Goal: Communication & Community: Answer question/provide support

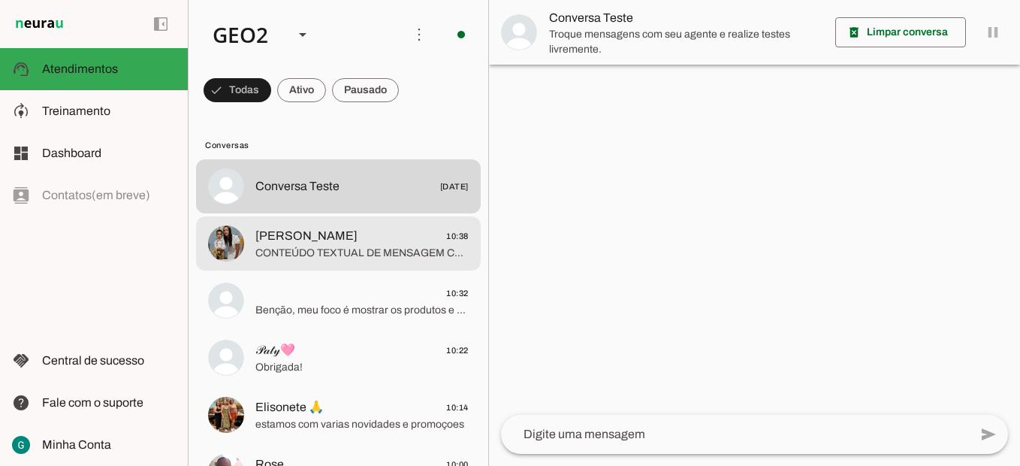
click at [373, 250] on span "CONTEÚDO TEXTUAL DE MENSAGEM COM IMAGEM (URL [URL][DOMAIN_NAME]) :" at bounding box center [361, 253] width 213 height 15
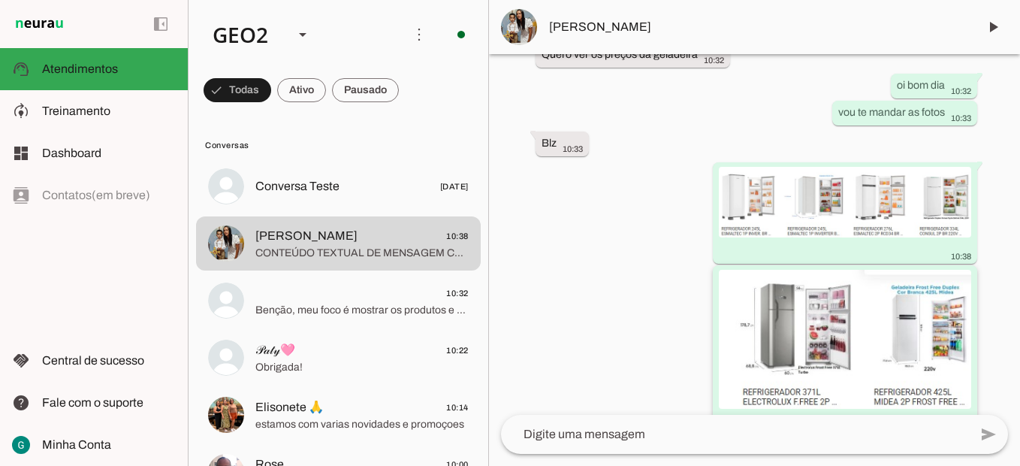
scroll to position [597, 0]
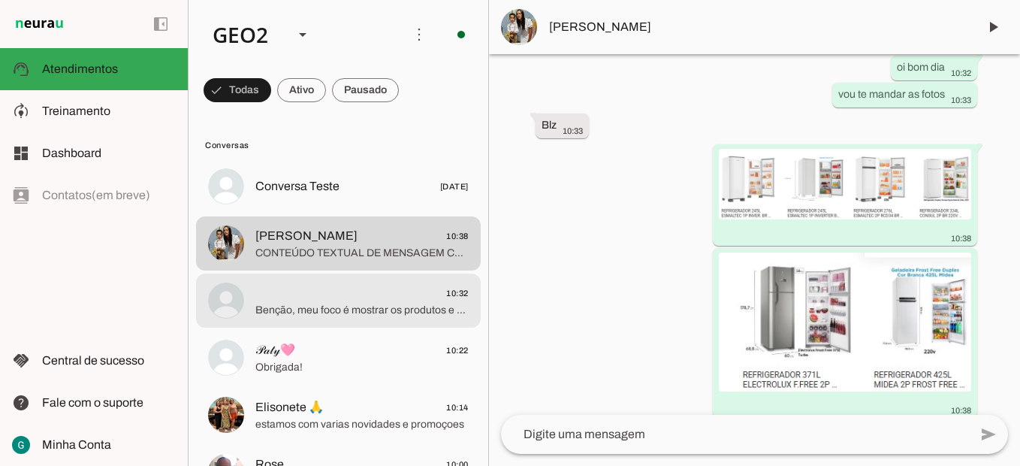
click at [370, 316] on span "Benção, meu foco é mostrar os produtos e serviços da Casa e Cozinha. Posso te a…" at bounding box center [361, 310] width 213 height 15
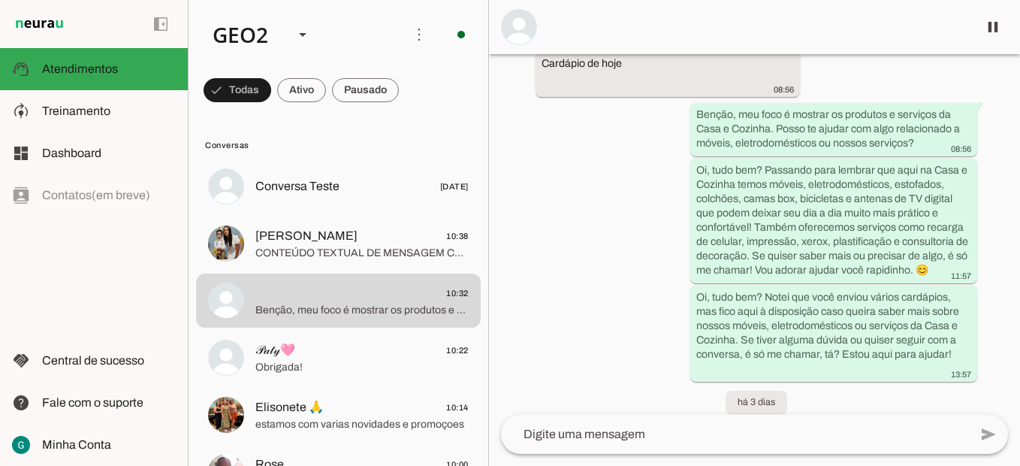
scroll to position [16649, 0]
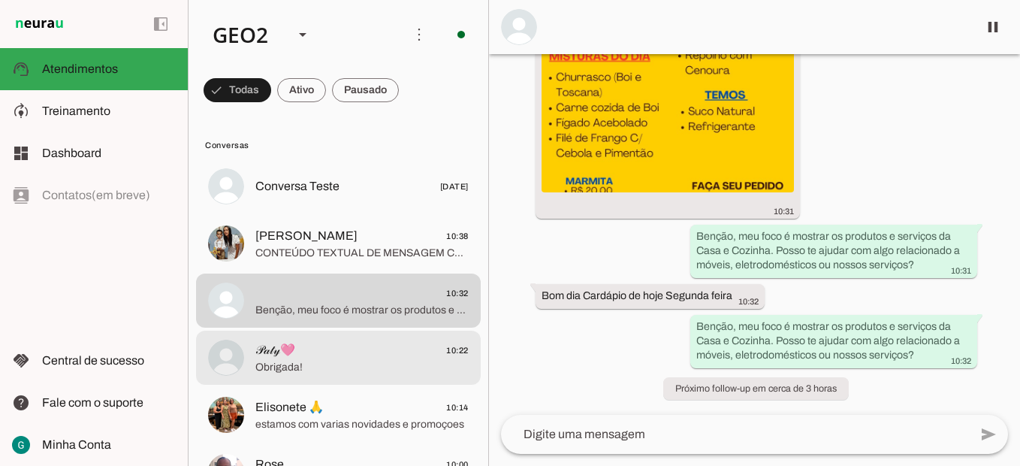
click at [310, 343] on span "𝒫𝒶𝓉𝓎🩷 10:22" at bounding box center [361, 350] width 213 height 19
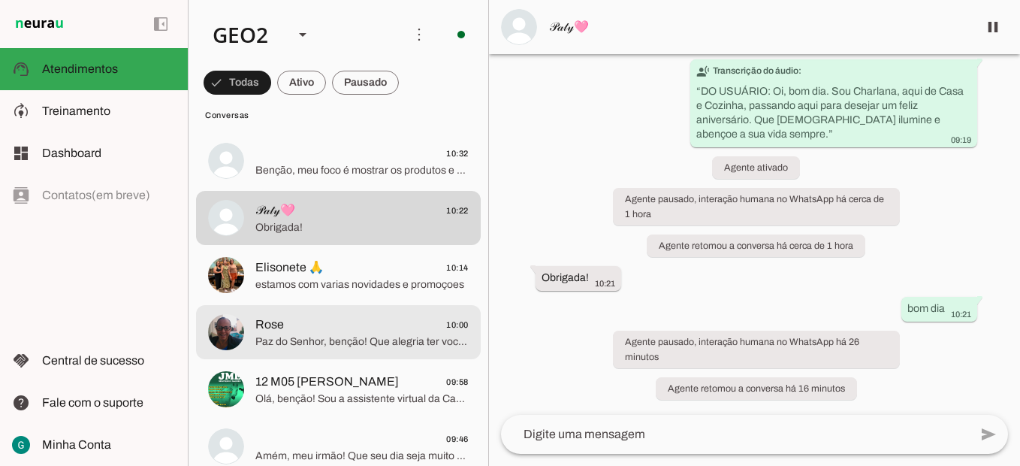
scroll to position [150, 0]
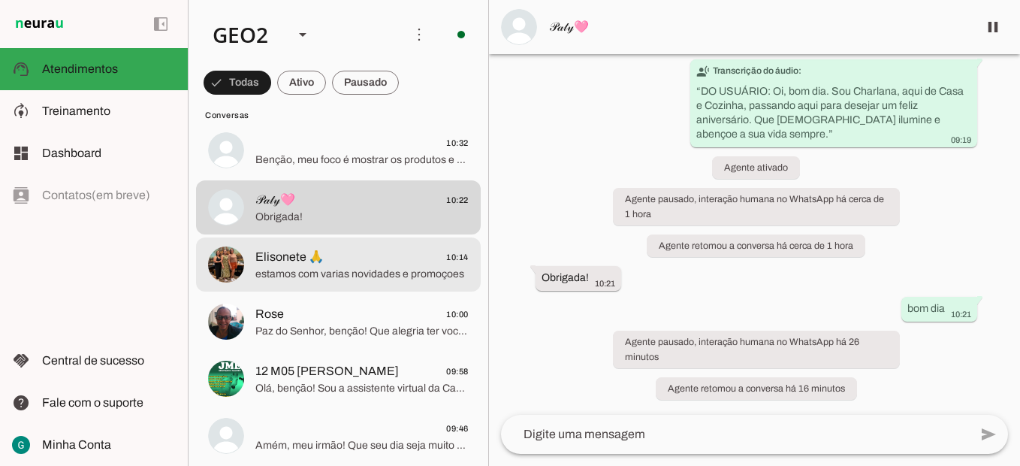
click at [322, 271] on span "estamos com varias novidades e promoçoes" at bounding box center [361, 274] width 213 height 15
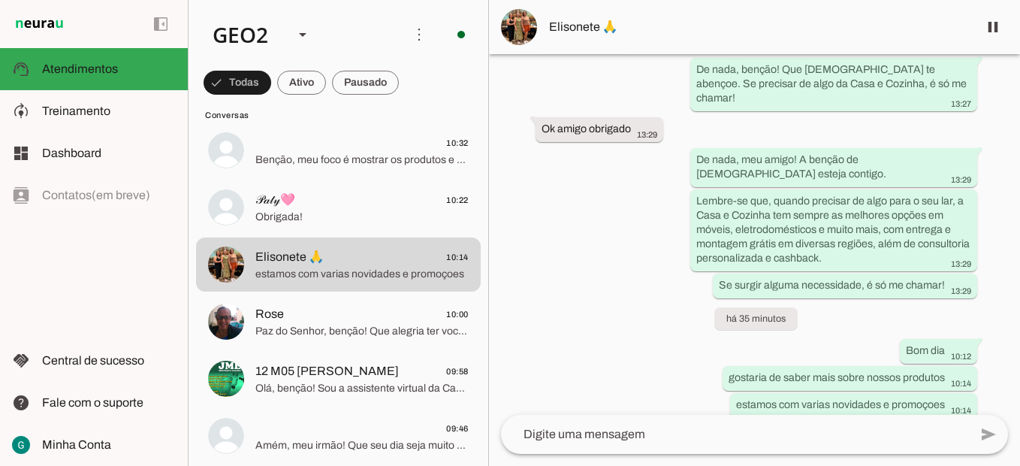
scroll to position [2541, 0]
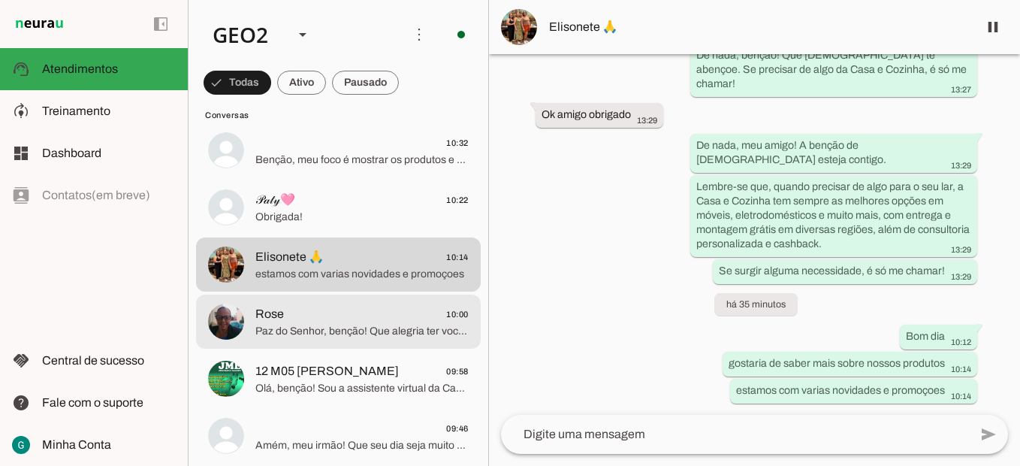
click at [367, 325] on span "Paz do Senhor, benção! Que alegria ter você aqui na Casa e Cozinha! Sou a assis…" at bounding box center [361, 331] width 213 height 15
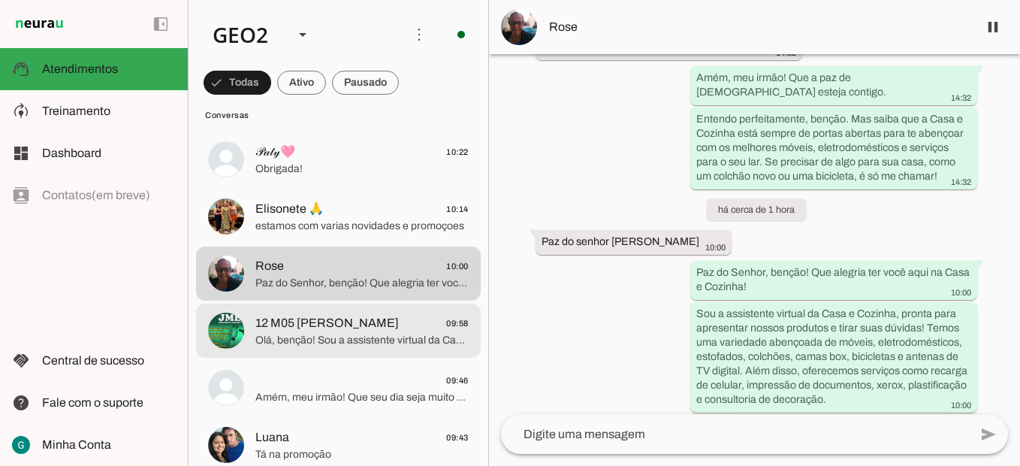
scroll to position [225, 0]
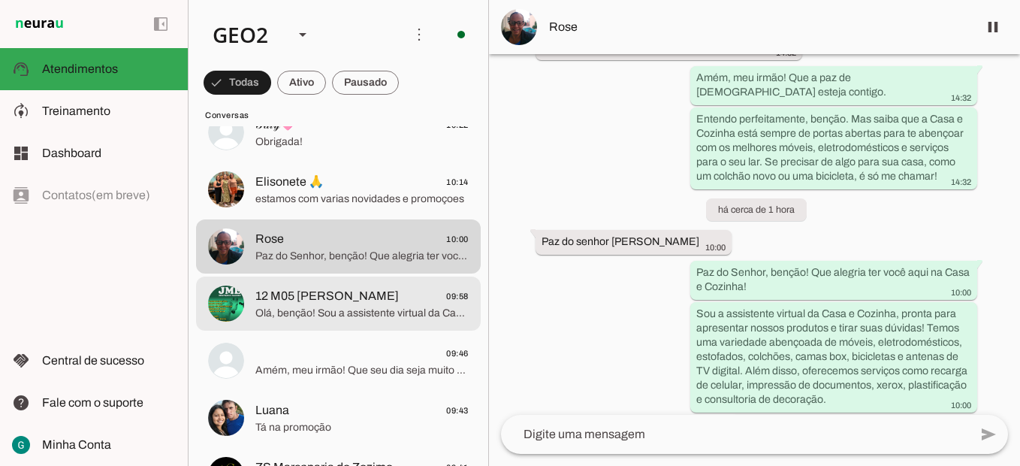
click at [375, 292] on span "12 M05 [PERSON_NAME]" at bounding box center [327, 296] width 144 height 18
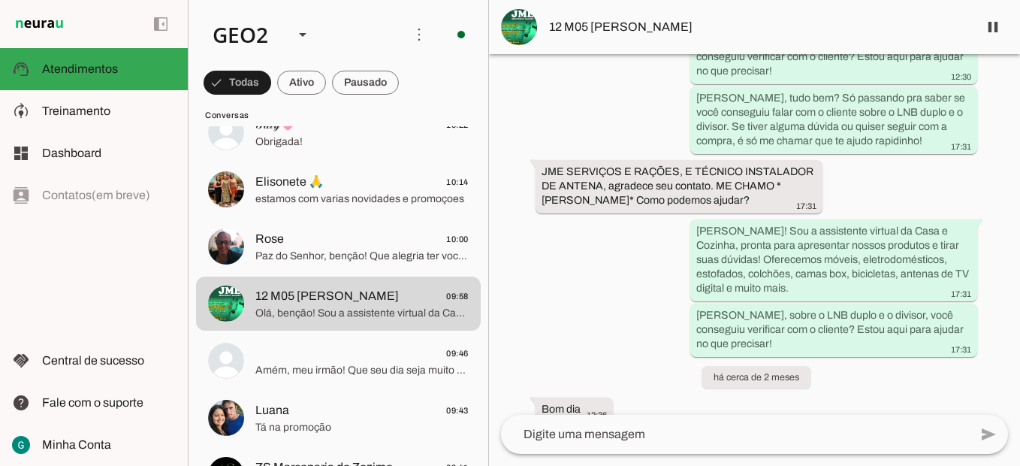
scroll to position [19740, 0]
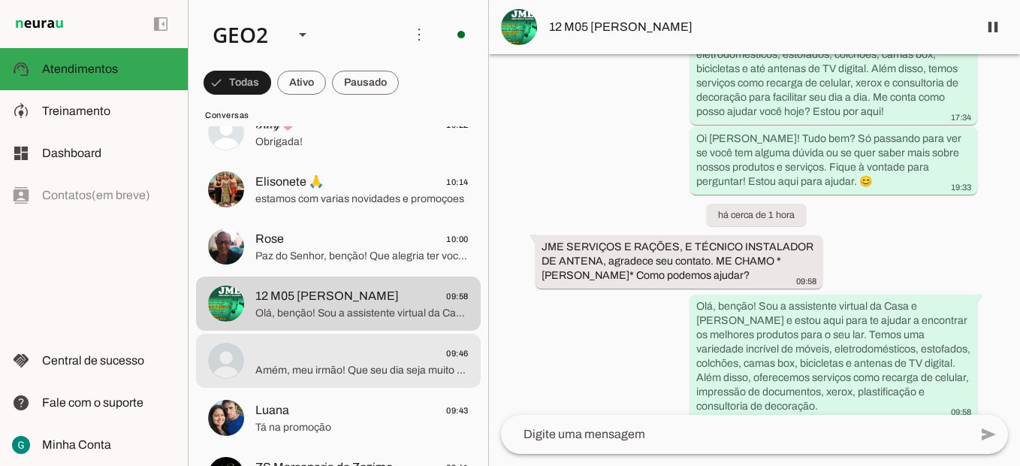
click at [282, 367] on span "Amém, meu irmão! Que seu dia seja muito abençoado também! Sou a assistente virt…" at bounding box center [361, 370] width 213 height 15
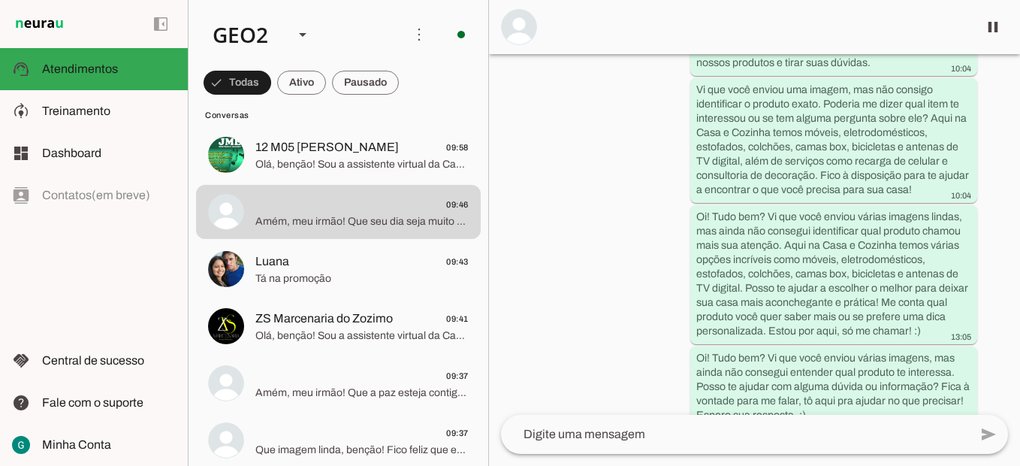
scroll to position [376, 0]
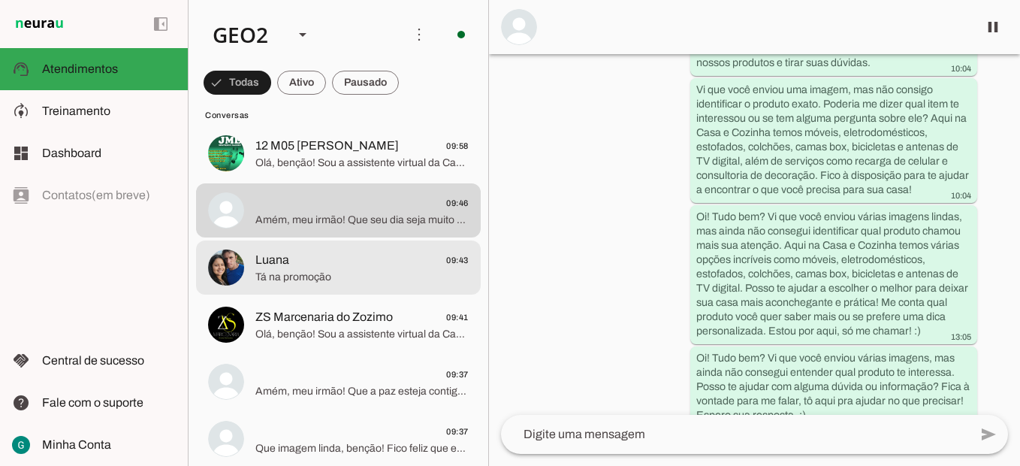
click at [310, 283] on span "Tá na promoção" at bounding box center [361, 277] width 213 height 15
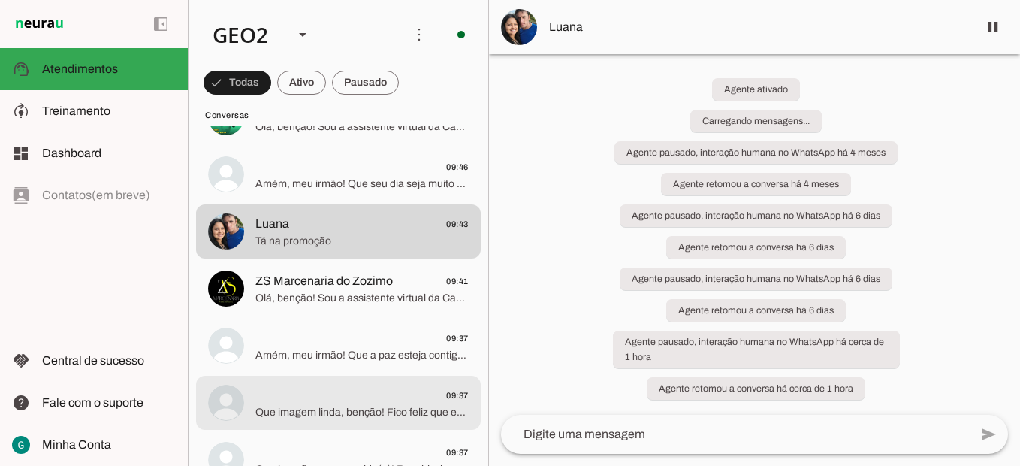
scroll to position [526, 0]
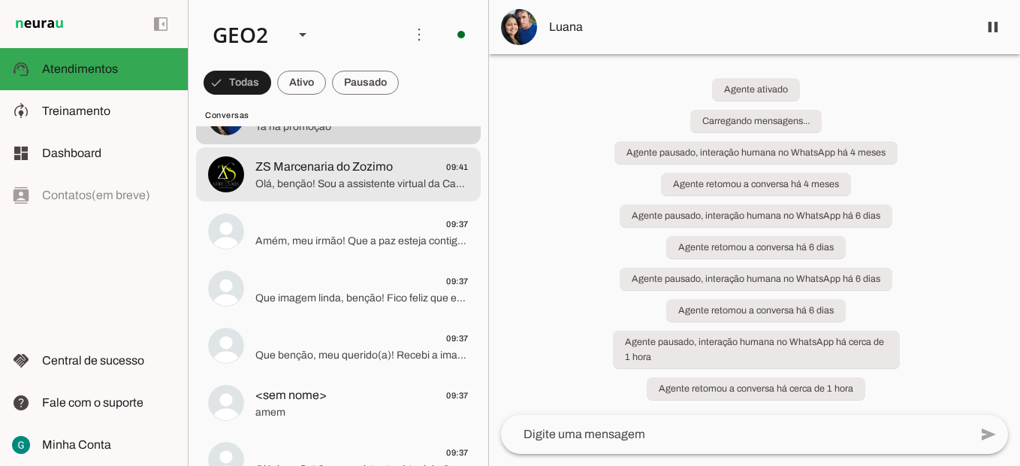
click at [346, 162] on span "ZS Marcenaria do Zozimo" at bounding box center [324, 167] width 138 height 18
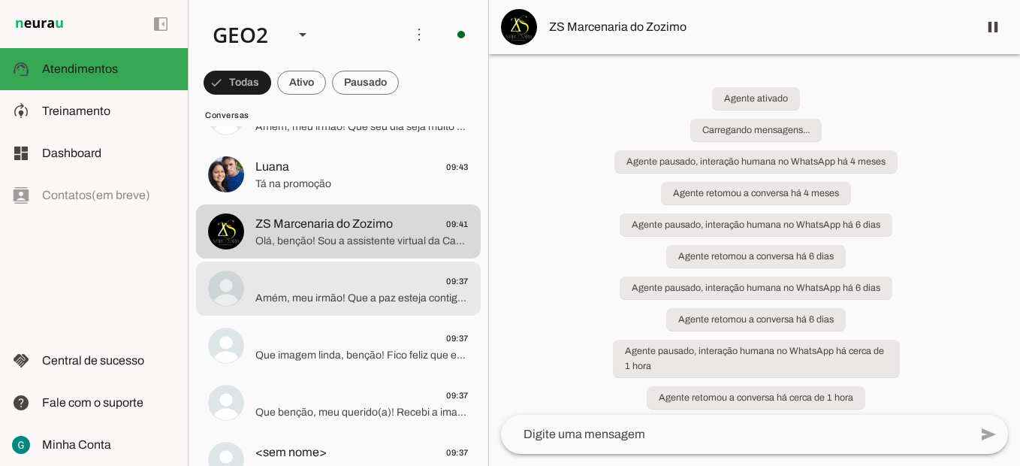
click at [325, 303] on span "Amém, meu irmão! Que a paz esteja contigo. Sou a assistente virtual da Casa e C…" at bounding box center [361, 298] width 213 height 15
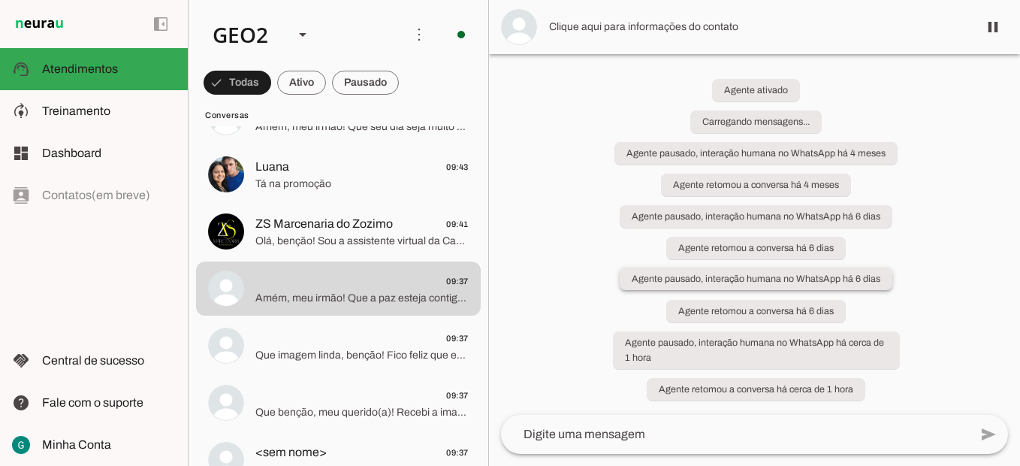
scroll to position [9, 0]
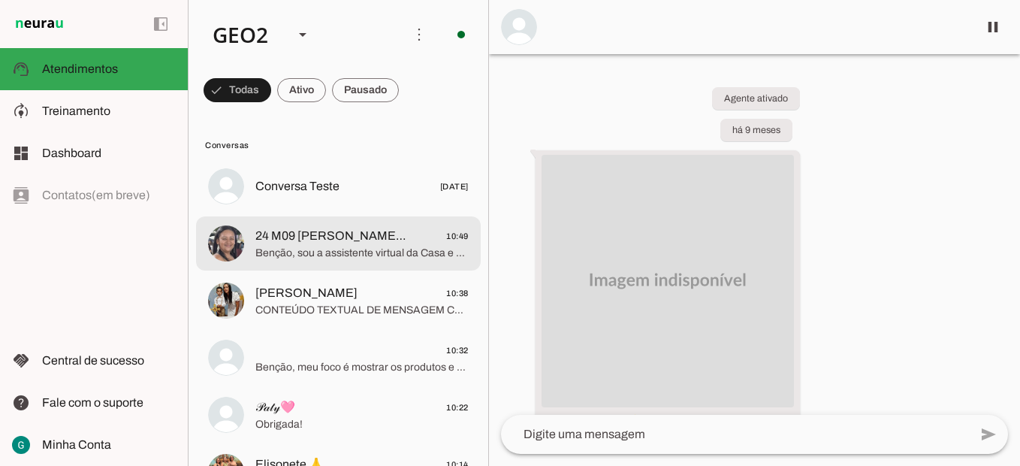
click at [431, 243] on span "24 M09 Cristiano De Jesus Pedra Furada 10:49" at bounding box center [361, 236] width 213 height 19
